Goal: Browse casually

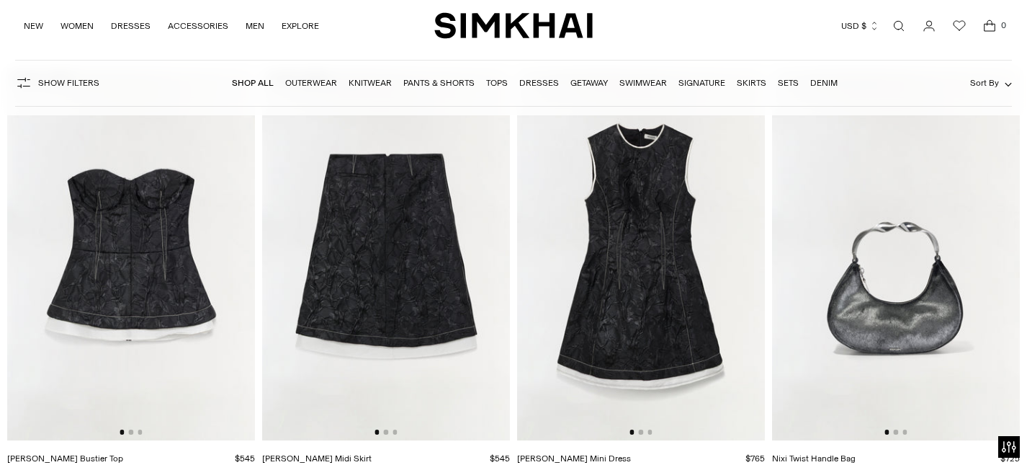
scroll to position [9520, 0]
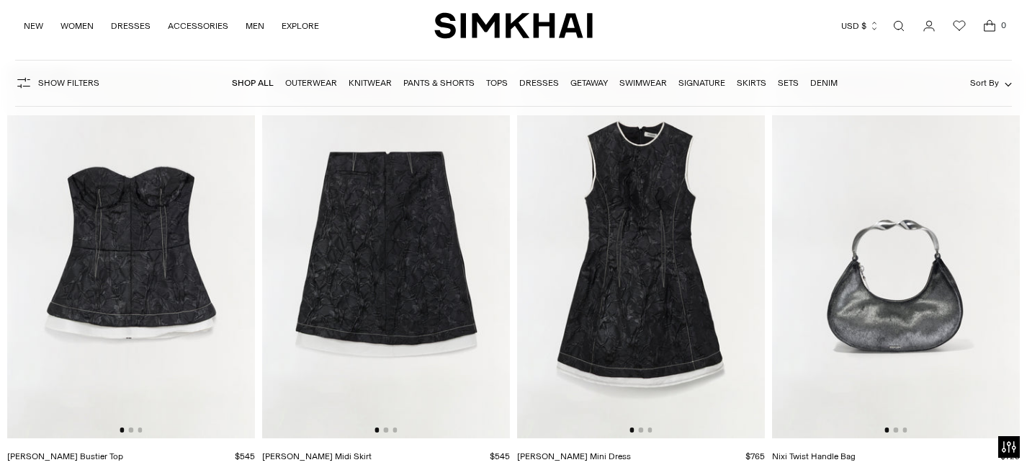
click at [672, 337] on img at bounding box center [641, 252] width 248 height 372
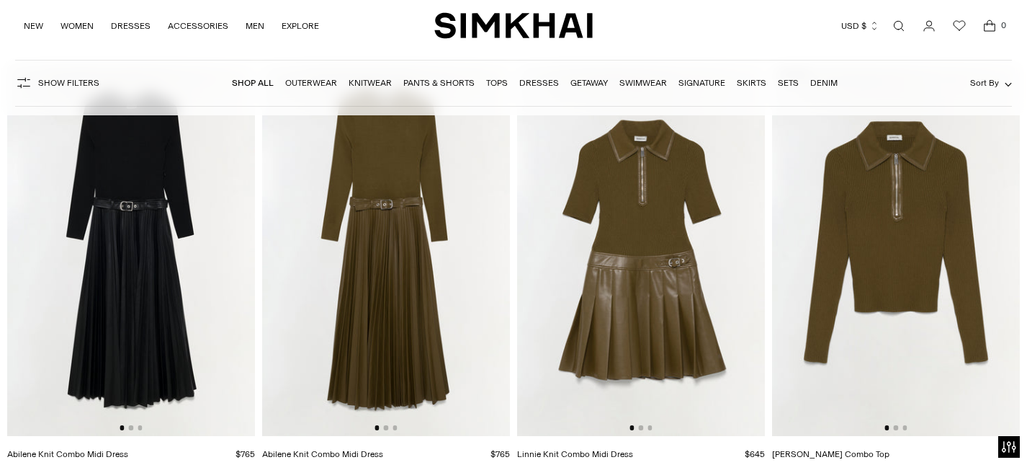
scroll to position [18469, 0]
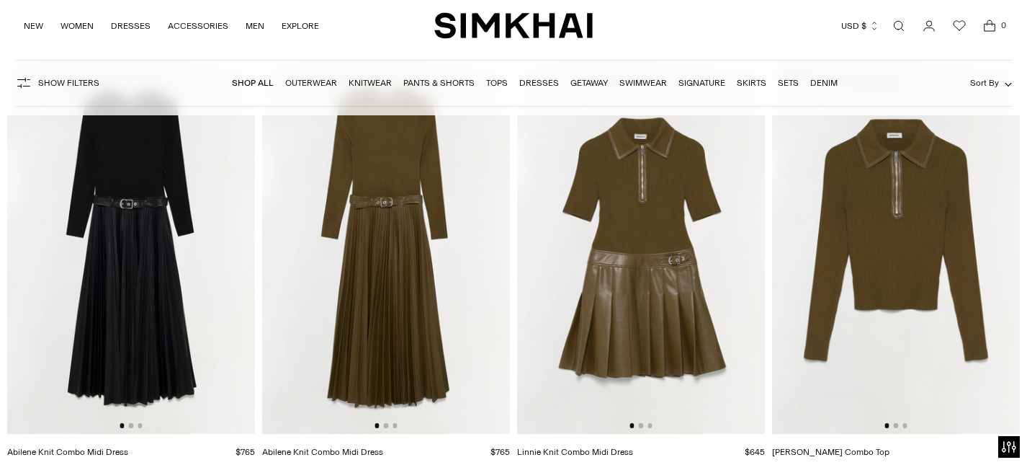
click at [663, 233] on img at bounding box center [641, 248] width 248 height 372
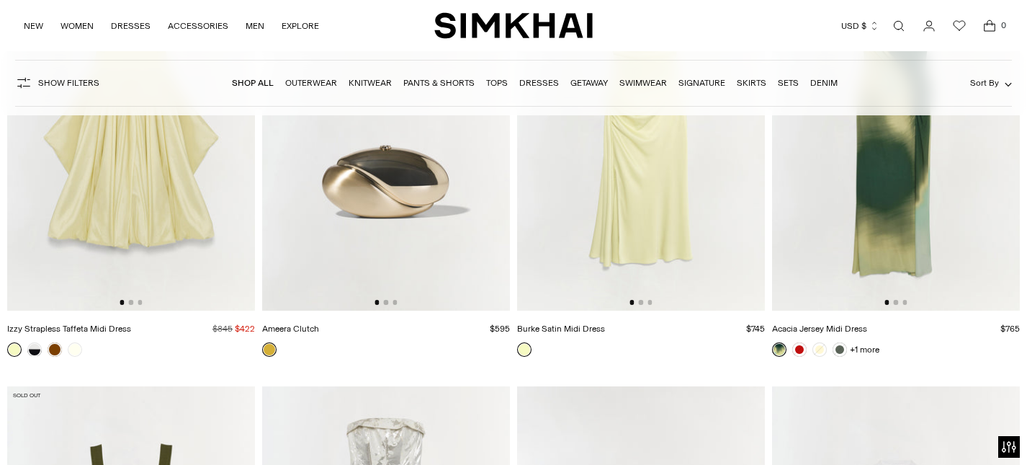
scroll to position [21160, 0]
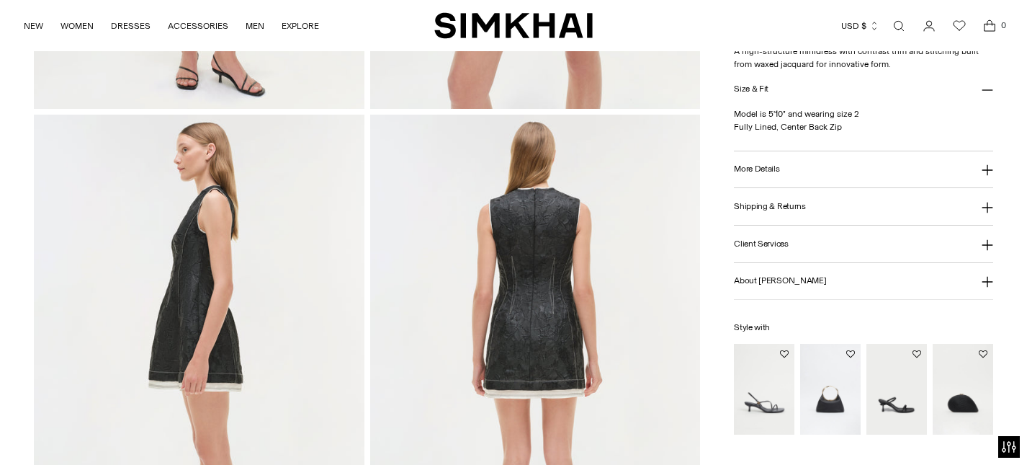
scroll to position [493, 0]
